Goal: Register for event/course

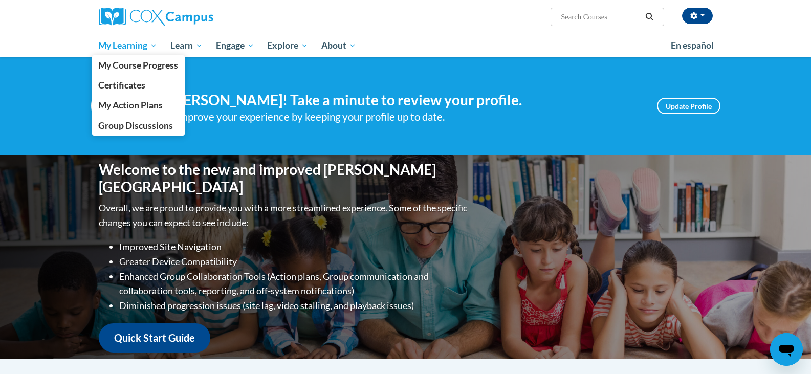
click at [135, 53] on link "My Learning" at bounding box center [128, 46] width 72 height 24
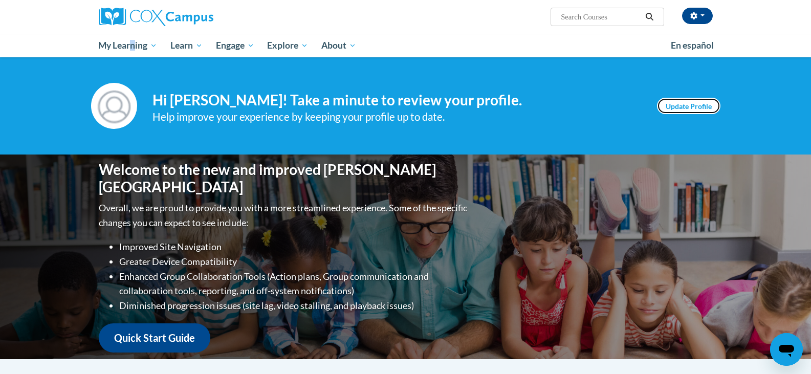
click at [673, 108] on link "Update Profile" at bounding box center [688, 106] width 63 height 16
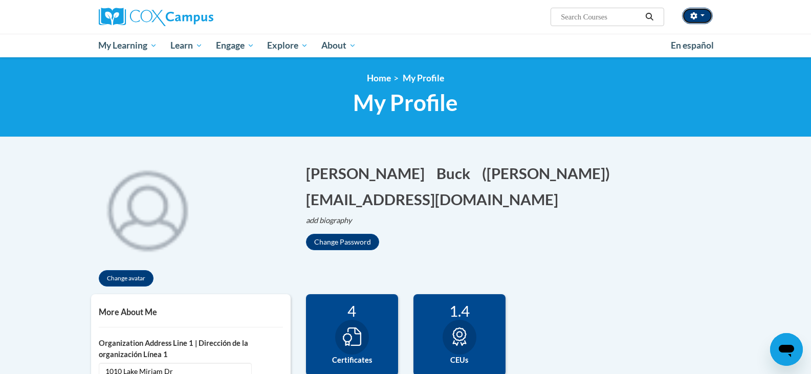
click at [706, 17] on button "button" at bounding box center [697, 16] width 31 height 16
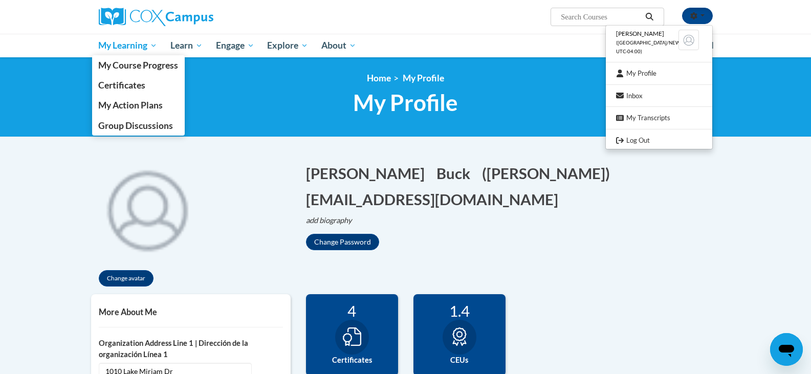
click at [111, 40] on span "My Learning" at bounding box center [127, 45] width 59 height 12
click at [110, 47] on span "My Learning" at bounding box center [127, 45] width 59 height 12
click at [114, 68] on span "My Course Progress" at bounding box center [138, 65] width 80 height 11
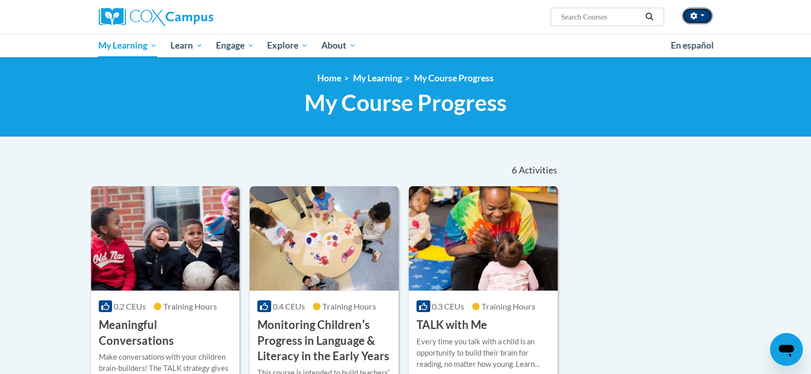
click at [702, 15] on span "button" at bounding box center [702, 15] width 4 height 2
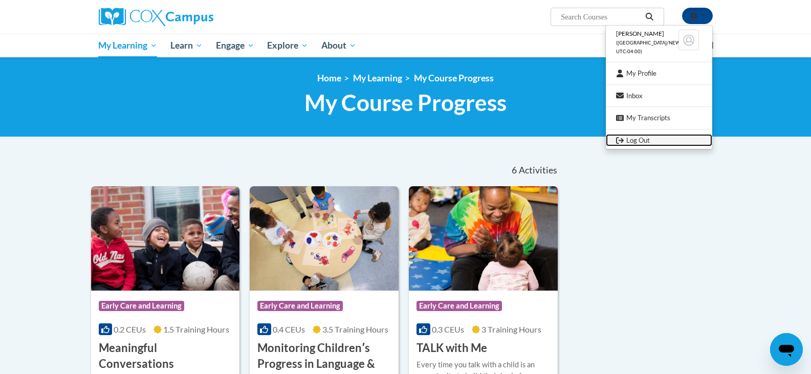
click at [626, 138] on link "Log Out" at bounding box center [659, 140] width 106 height 13
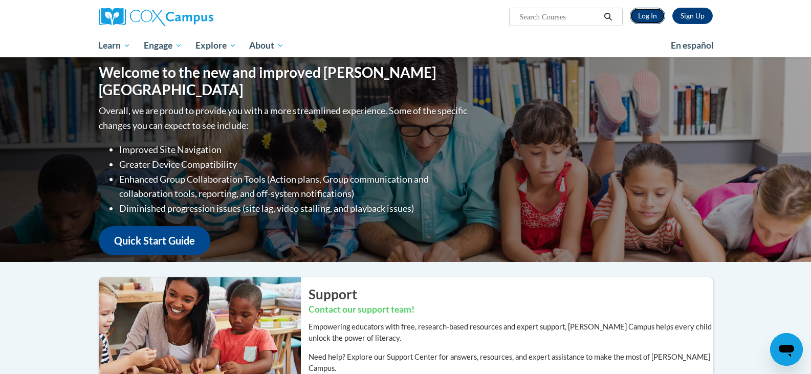
click at [644, 17] on link "Log In" at bounding box center [647, 16] width 35 height 16
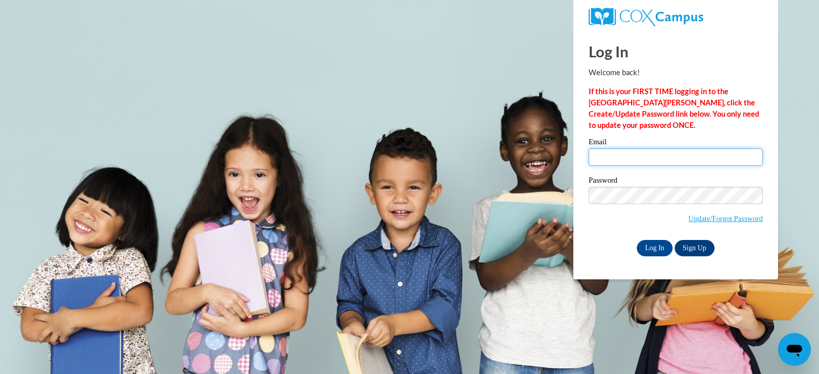
click at [628, 162] on input "Email" at bounding box center [675, 156] width 174 height 17
type input "hoffeld3@yahoo.com"
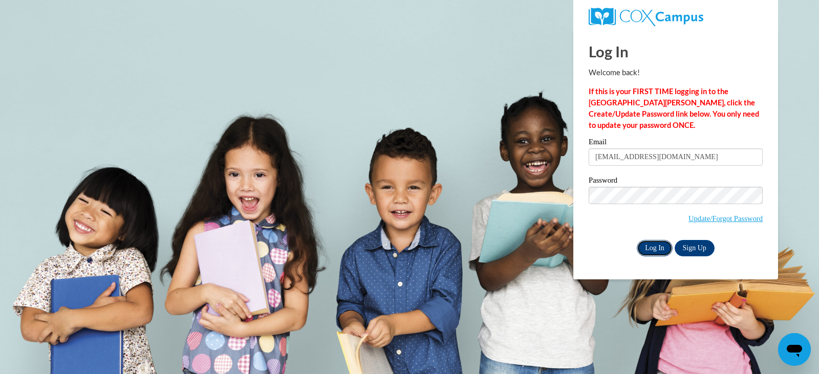
click at [655, 246] on input "Log In" at bounding box center [655, 248] width 36 height 16
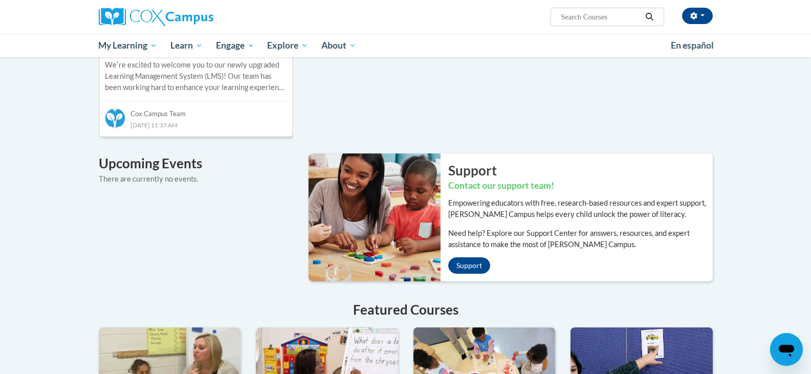
scroll to position [563, 0]
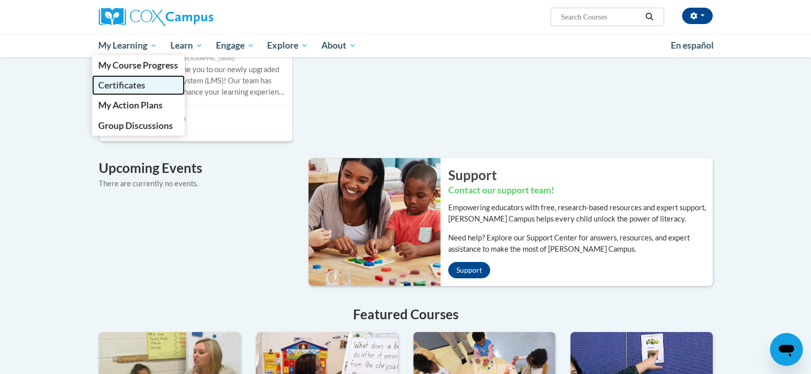
click at [129, 83] on span "Certificates" at bounding box center [121, 85] width 47 height 11
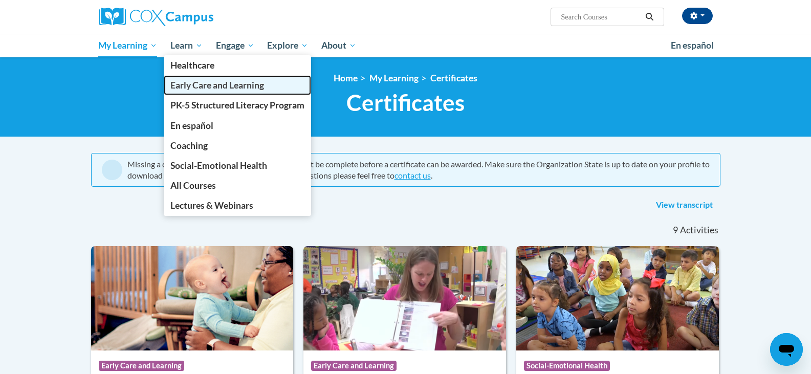
click at [191, 85] on span "Early Care and Learning" at bounding box center [217, 85] width 94 height 11
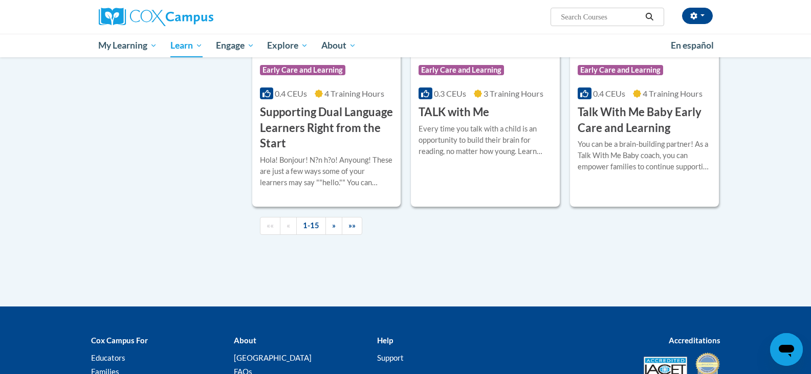
scroll to position [1484, 0]
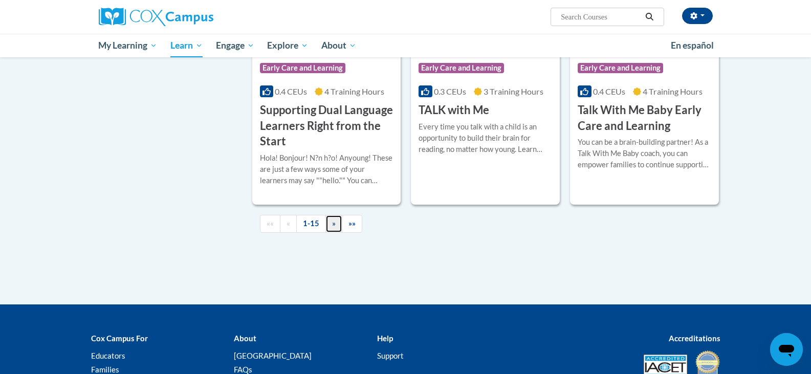
click at [329, 233] on link "»" at bounding box center [333, 224] width 17 height 18
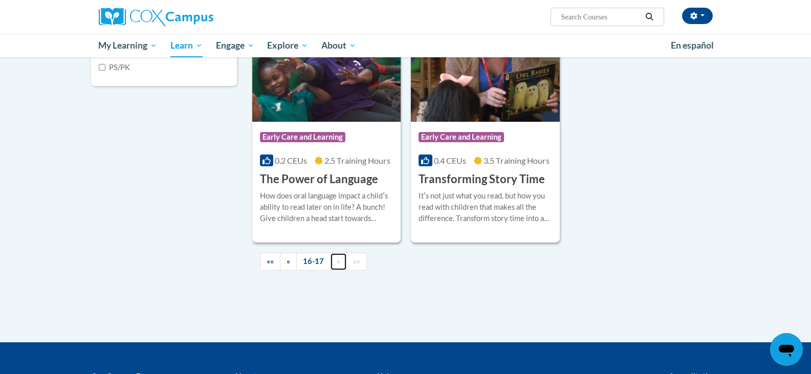
scroll to position [358, 0]
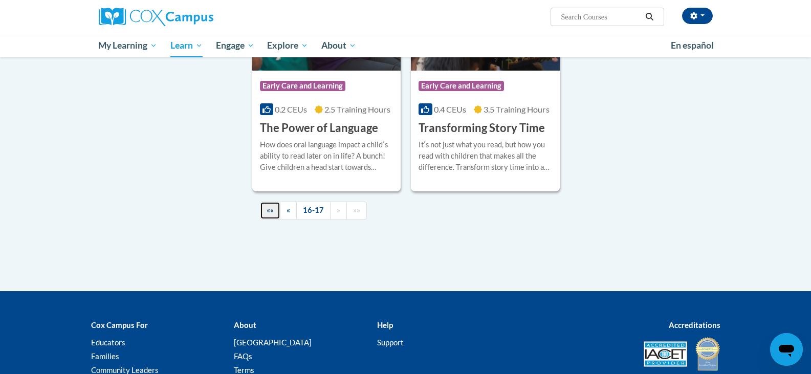
click at [270, 214] on link "««" at bounding box center [270, 211] width 20 height 18
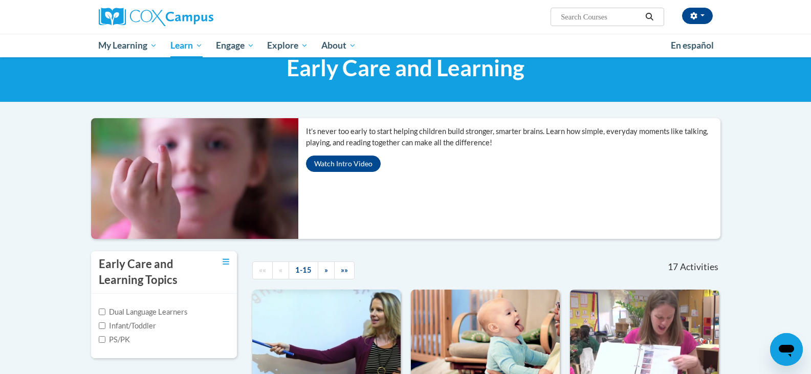
scroll to position [0, 0]
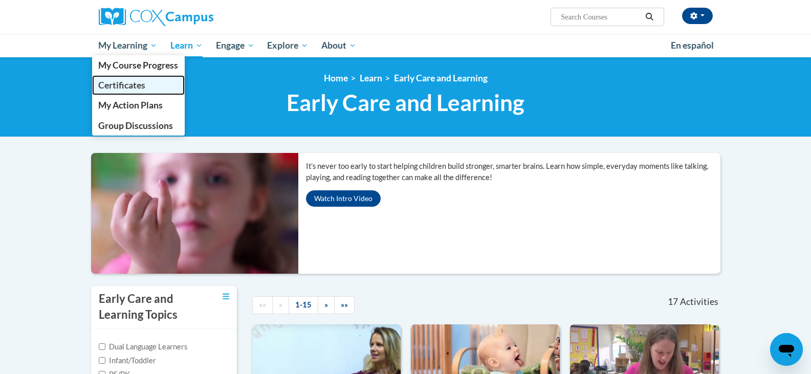
click at [132, 88] on span "Certificates" at bounding box center [121, 85] width 47 height 11
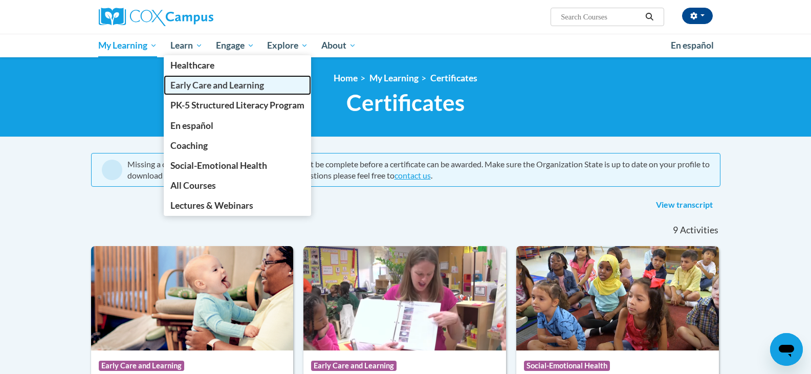
click at [194, 86] on span "Early Care and Learning" at bounding box center [217, 85] width 94 height 11
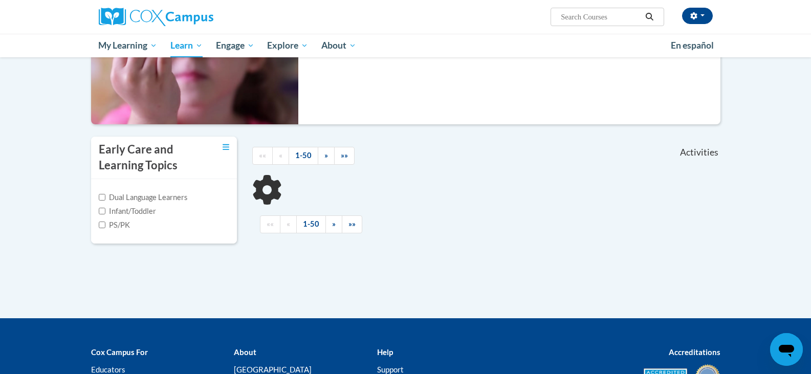
scroll to position [154, 0]
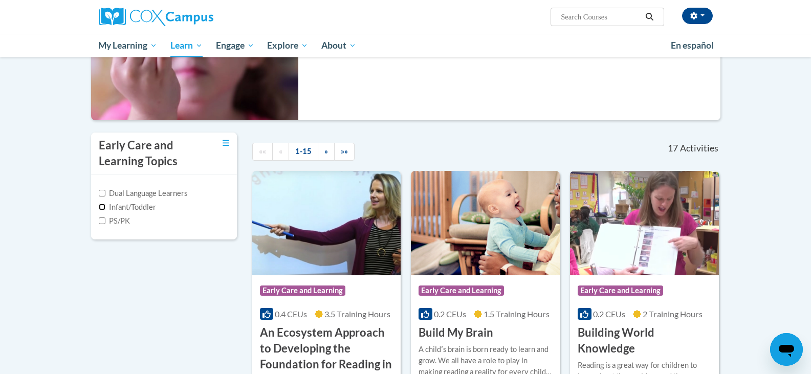
click at [103, 208] on input "Infant/Toddler" at bounding box center [102, 207] width 7 height 7
checkbox input "true"
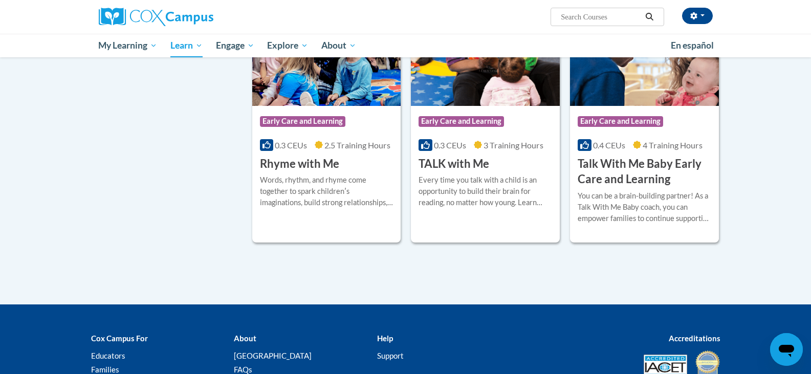
scroll to position [819, 0]
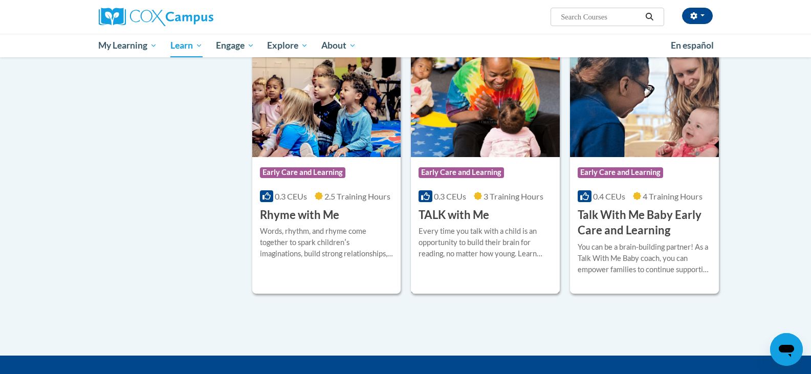
click at [486, 216] on h3 "TALK with Me" at bounding box center [454, 215] width 71 height 16
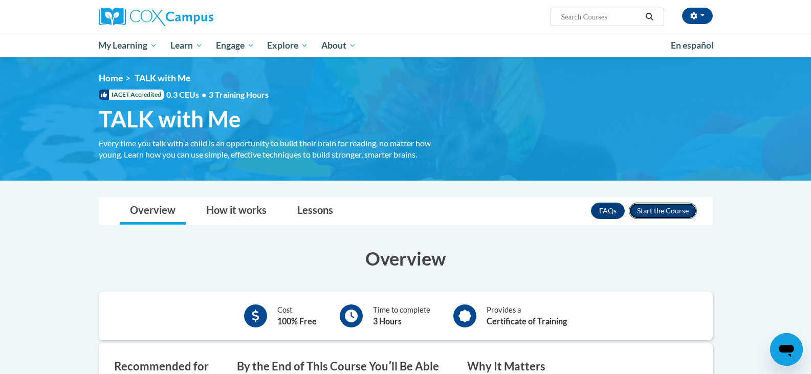
click at [641, 205] on button "Enroll" at bounding box center [663, 211] width 68 height 16
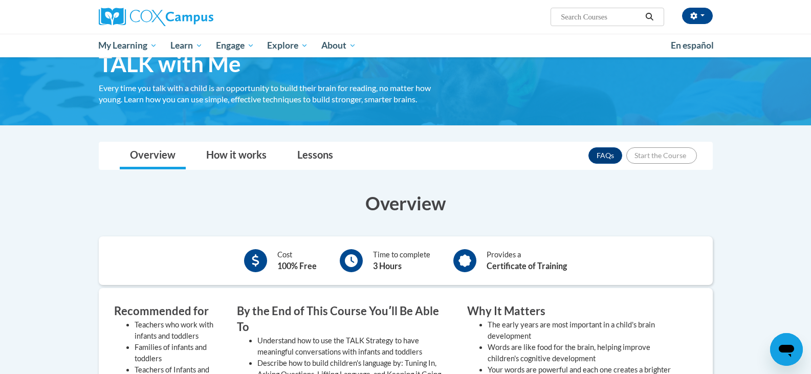
scroll to position [154, 0]
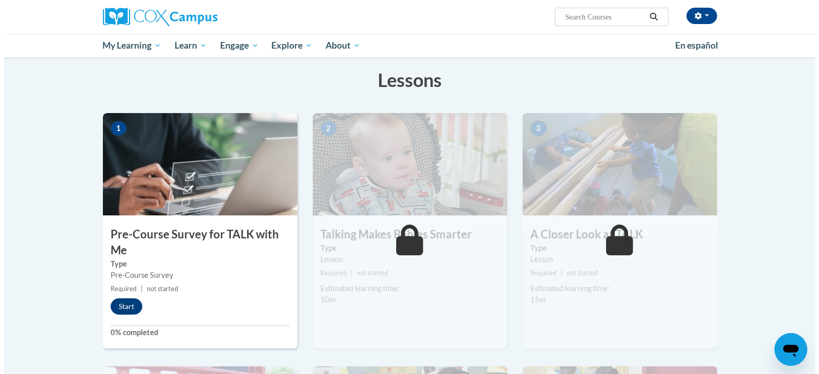
scroll to position [154, 0]
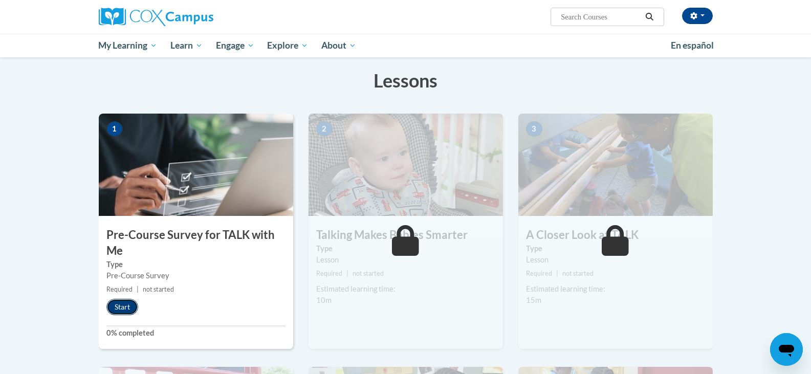
click at [122, 299] on button "Start" at bounding box center [122, 307] width 32 height 16
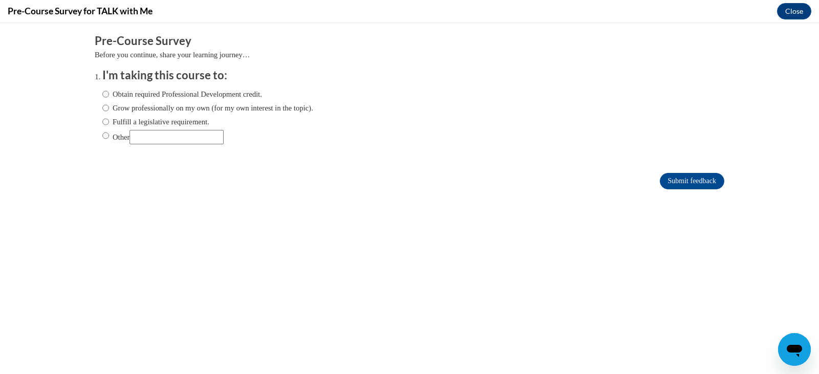
scroll to position [0, 0]
click at [102, 93] on input "Obtain required Professional Development credit." at bounding box center [105, 94] width 7 height 11
radio input "true"
click at [682, 182] on input "Submit feedback" at bounding box center [692, 181] width 64 height 16
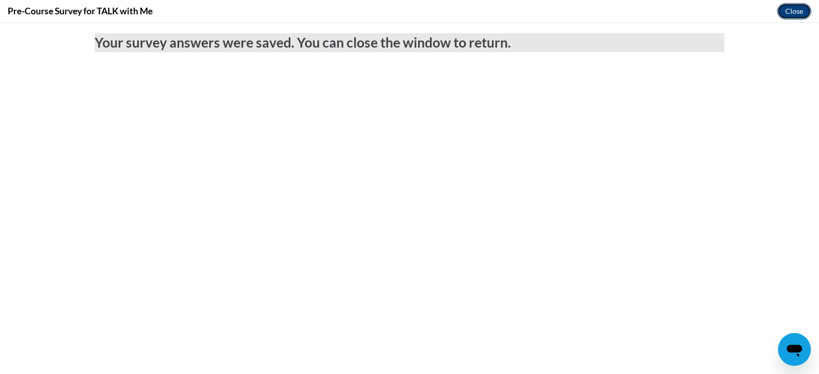
click at [787, 8] on button "Close" at bounding box center [794, 11] width 34 height 16
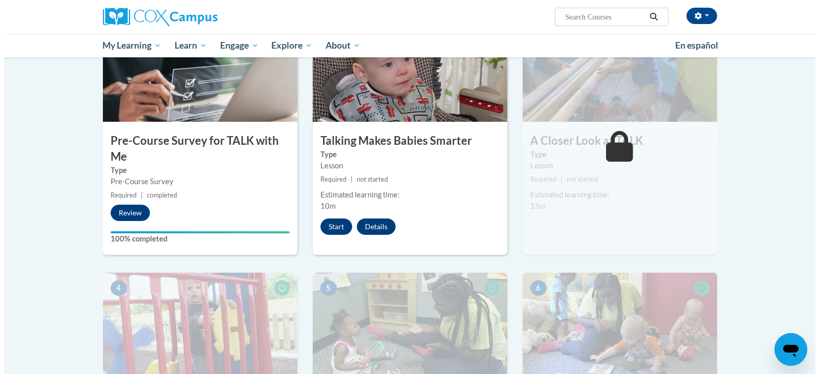
scroll to position [307, 0]
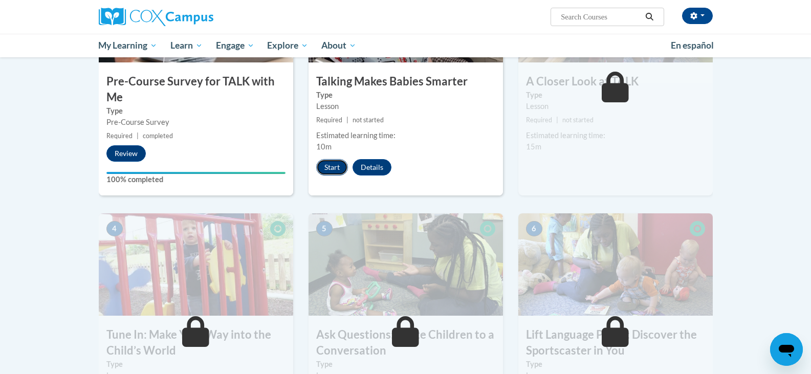
click at [327, 172] on button "Start" at bounding box center [332, 167] width 32 height 16
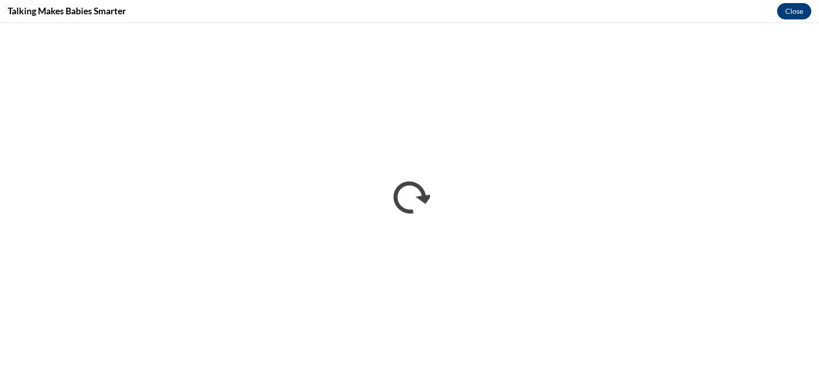
scroll to position [0, 0]
